Goal: Information Seeking & Learning: Understand process/instructions

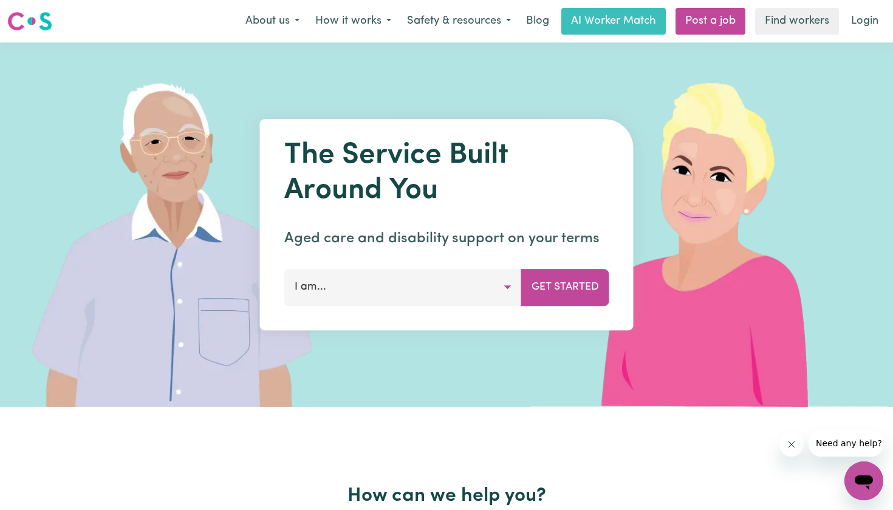
click at [350, 296] on button "I am..." at bounding box center [402, 287] width 237 height 36
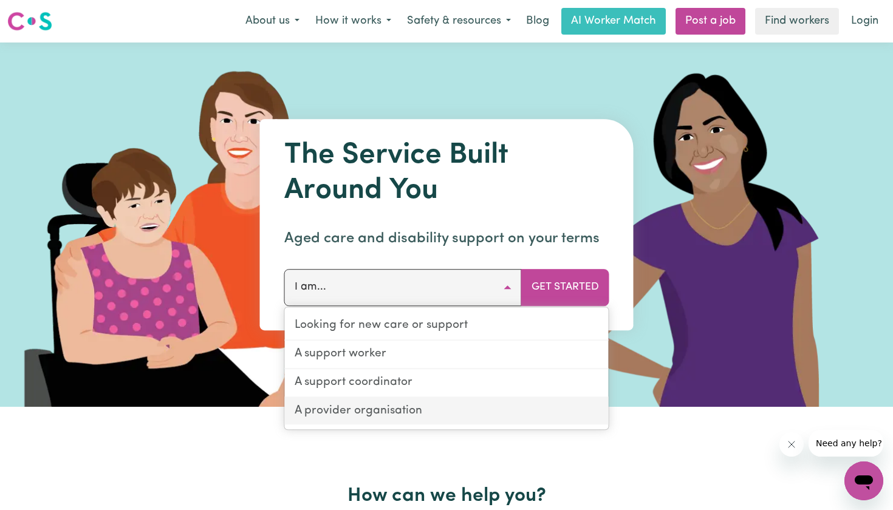
click at [350, 407] on link "A provider organisation" at bounding box center [447, 411] width 324 height 27
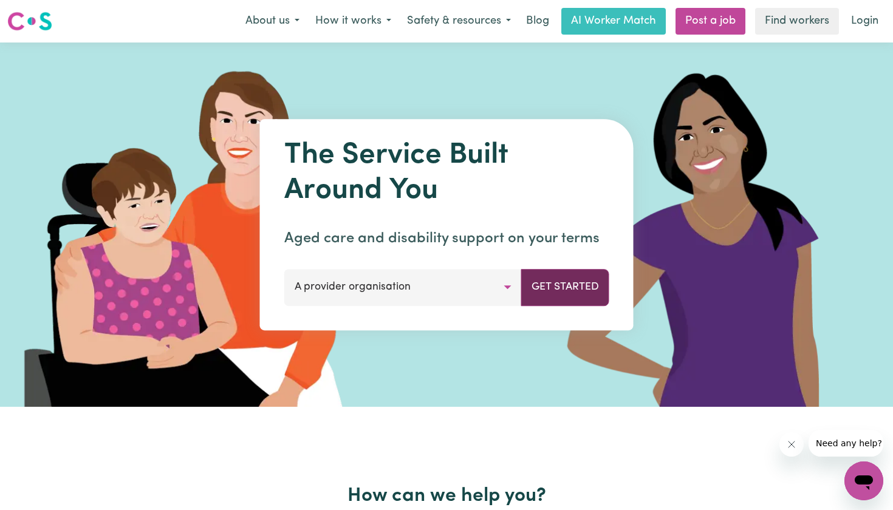
click at [570, 284] on button "Get Started" at bounding box center [565, 287] width 88 height 36
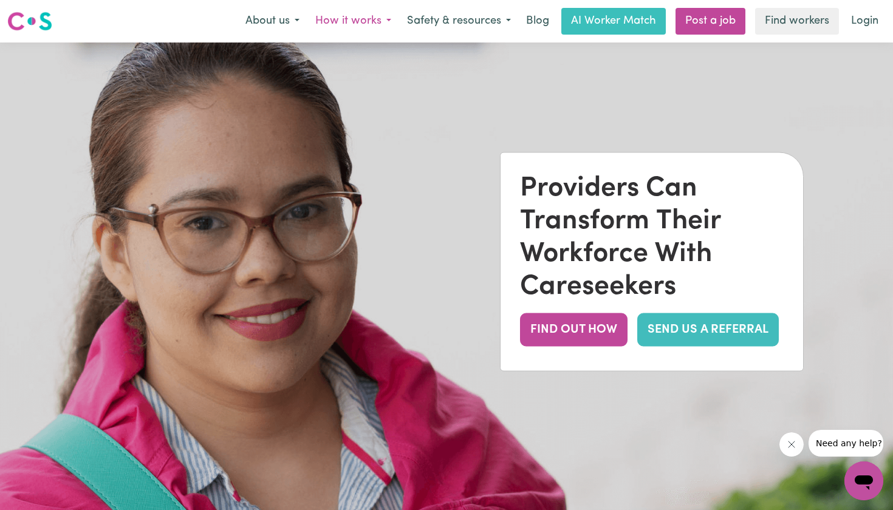
click at [350, 25] on button "How it works" at bounding box center [353, 22] width 92 height 26
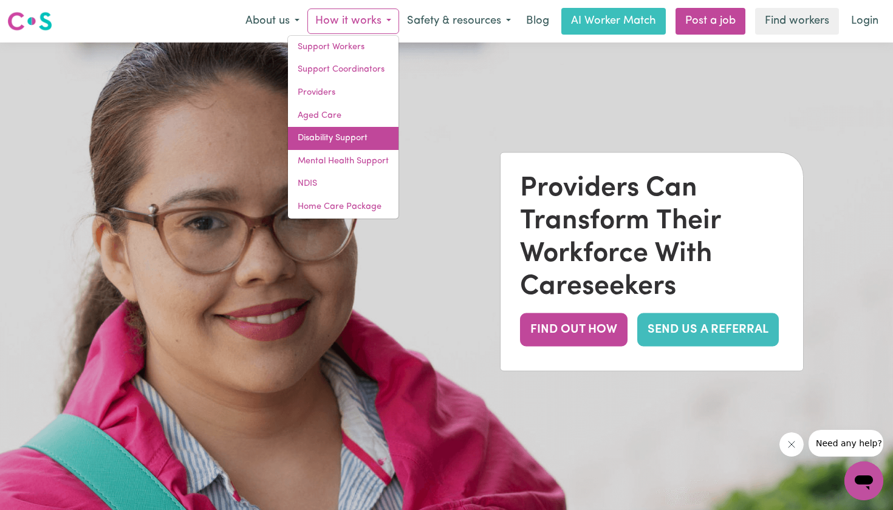
click at [324, 137] on link "Disability Support" at bounding box center [343, 138] width 111 height 23
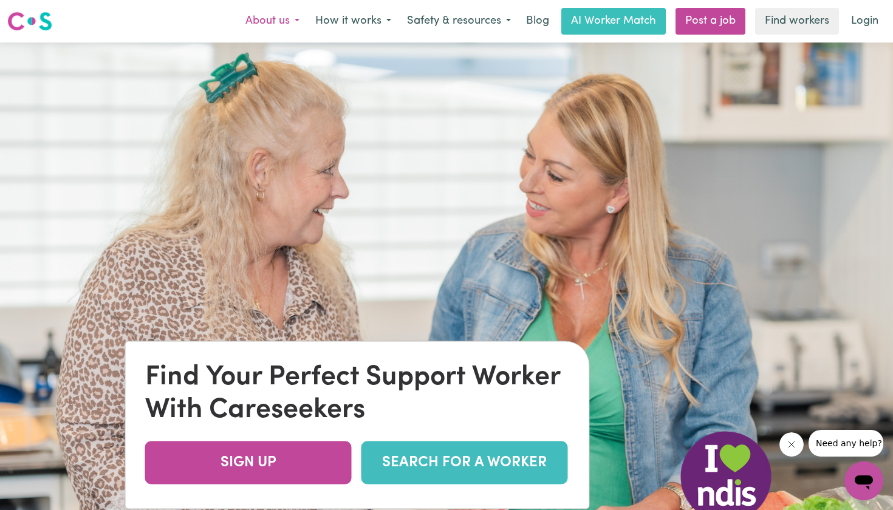
click at [288, 18] on button "About us" at bounding box center [272, 22] width 70 height 26
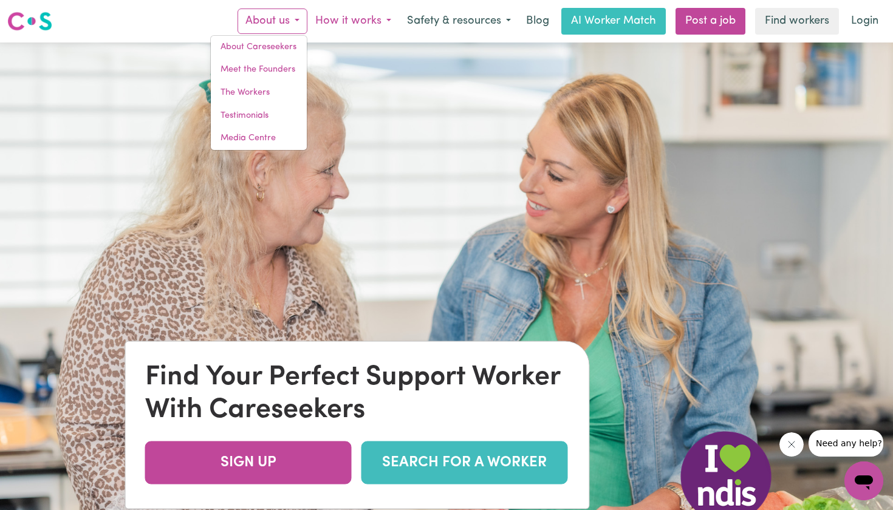
click at [324, 23] on button "How it works" at bounding box center [353, 22] width 92 height 26
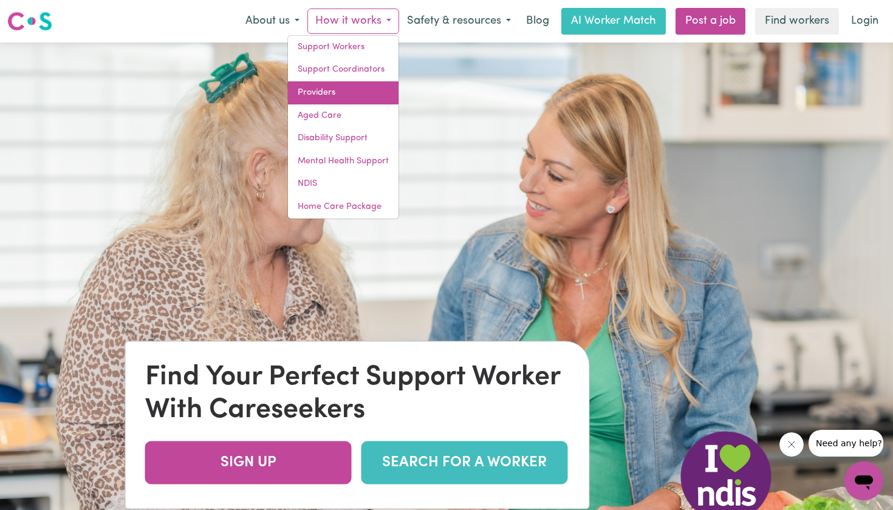
click at [318, 89] on link "Providers" at bounding box center [343, 92] width 111 height 23
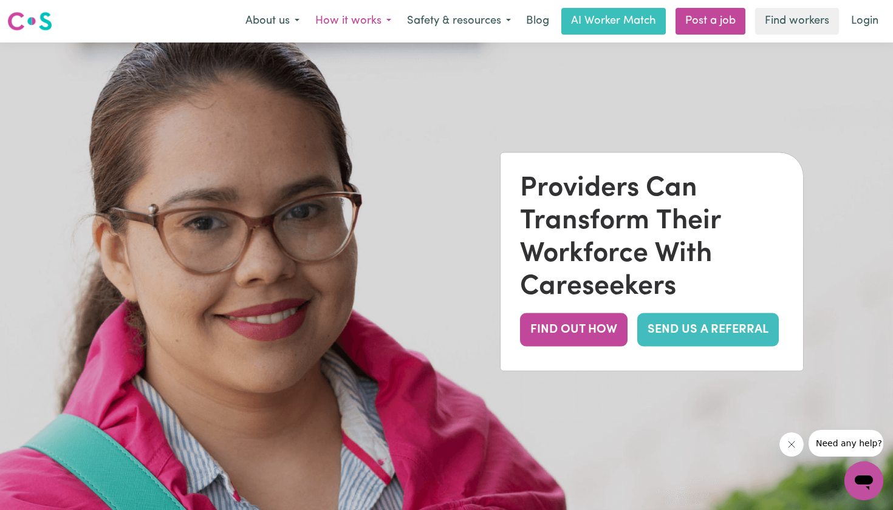
click at [320, 13] on button "How it works" at bounding box center [353, 22] width 92 height 26
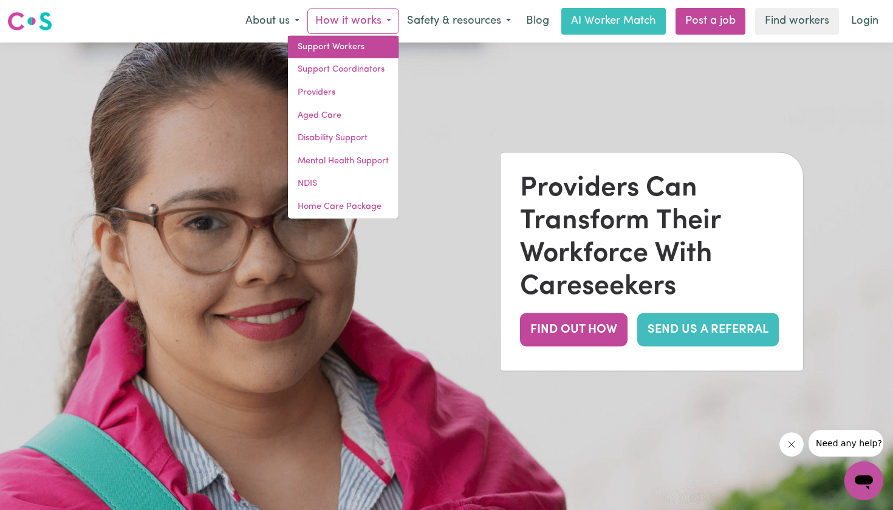
click at [330, 55] on link "Support Workers" at bounding box center [343, 47] width 111 height 23
